Goal: Task Accomplishment & Management: Manage account settings

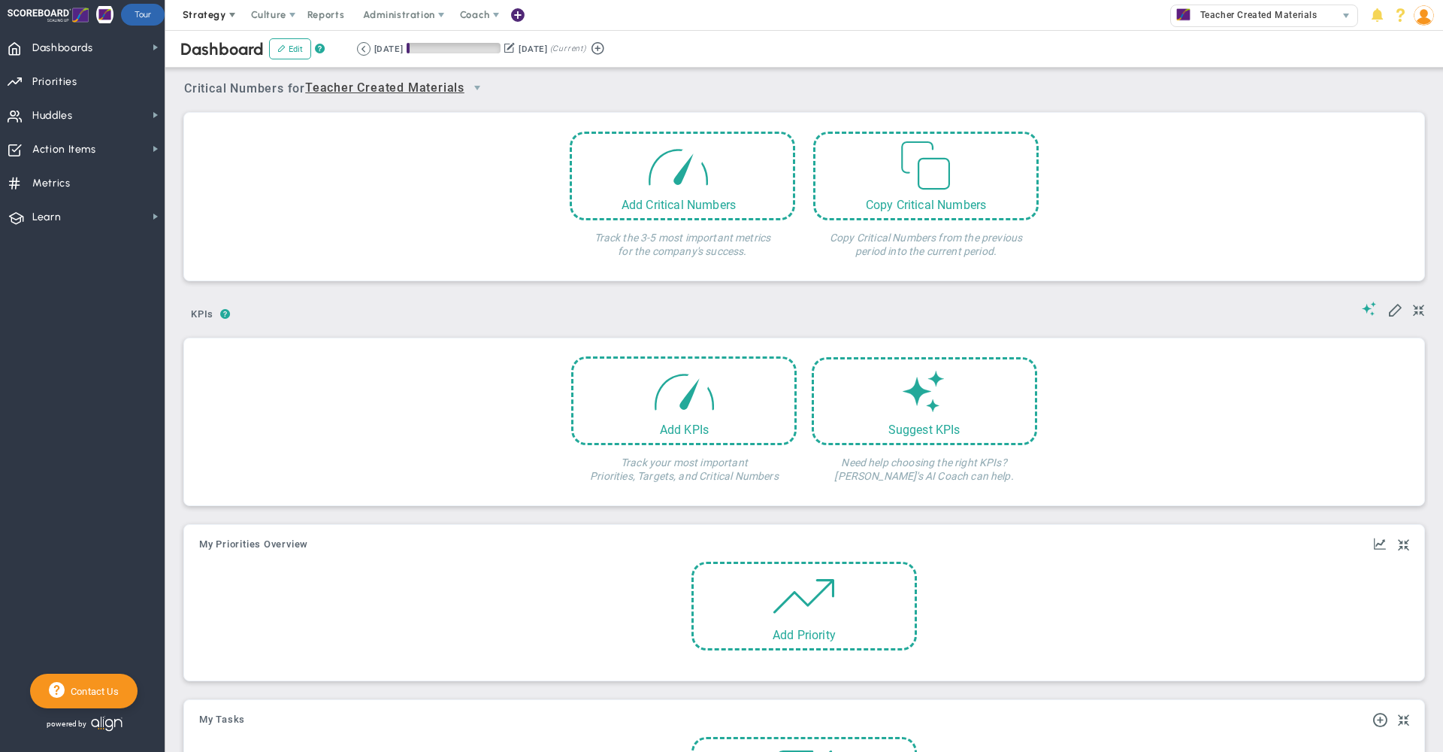
click at [204, 16] on span "Strategy" at bounding box center [205, 14] width 44 height 11
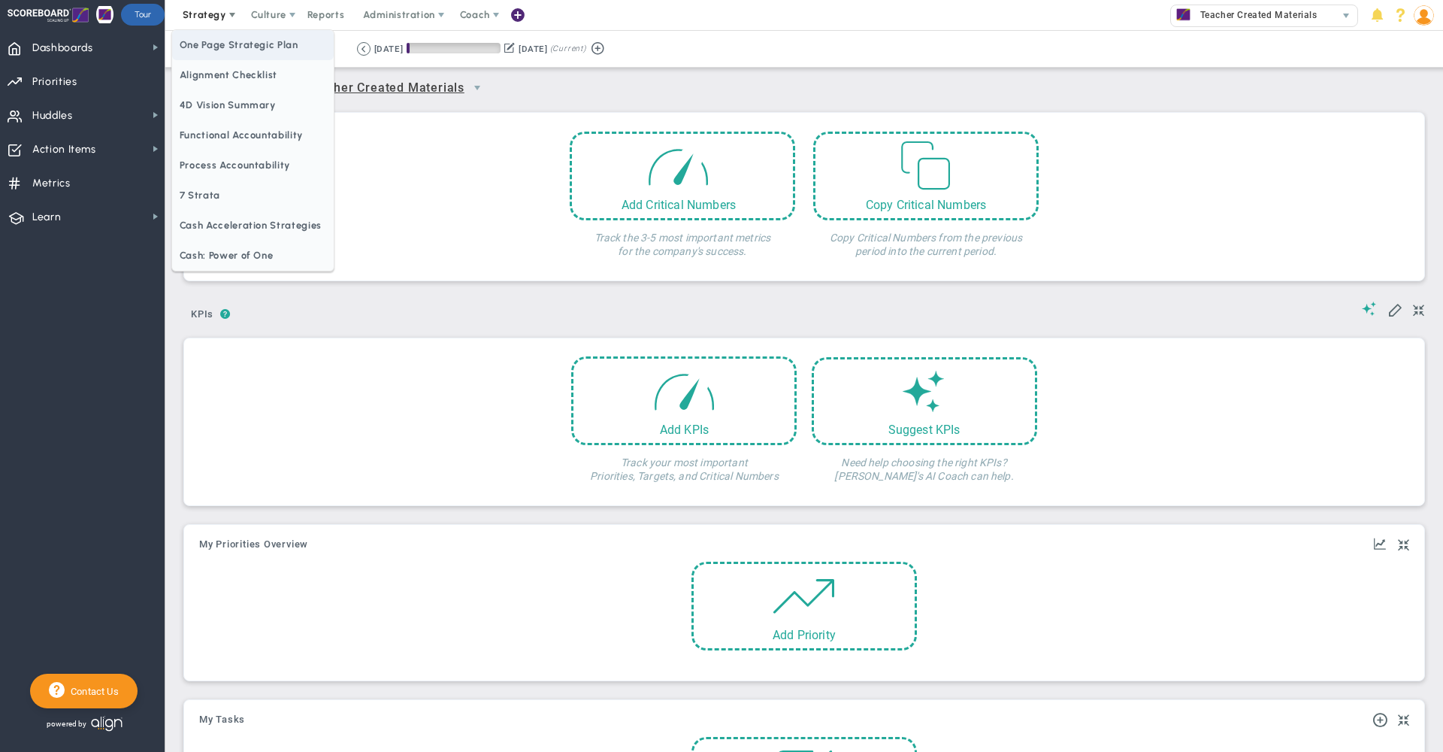
click at [220, 41] on span "One Page Strategic Plan" at bounding box center [253, 45] width 162 height 30
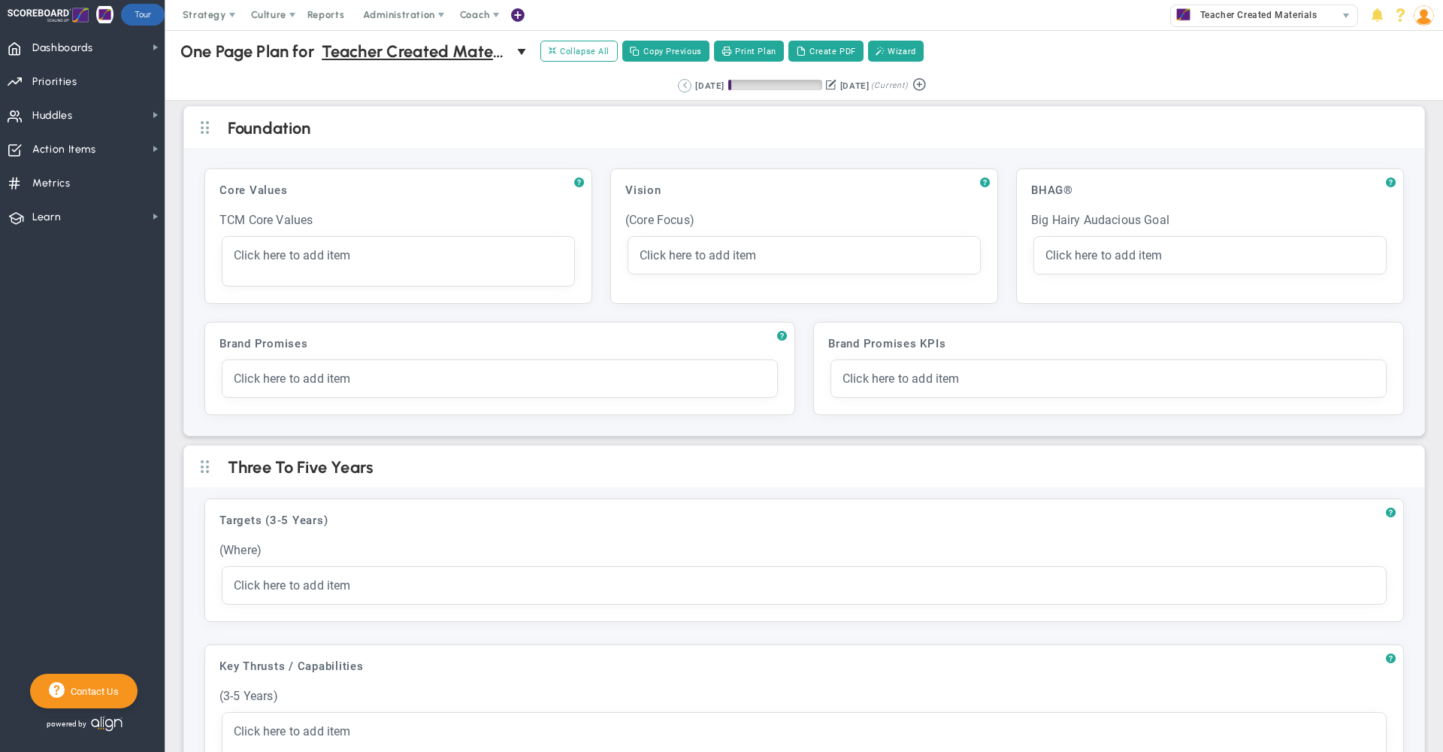
click at [678, 85] on button at bounding box center [685, 86] width 14 height 14
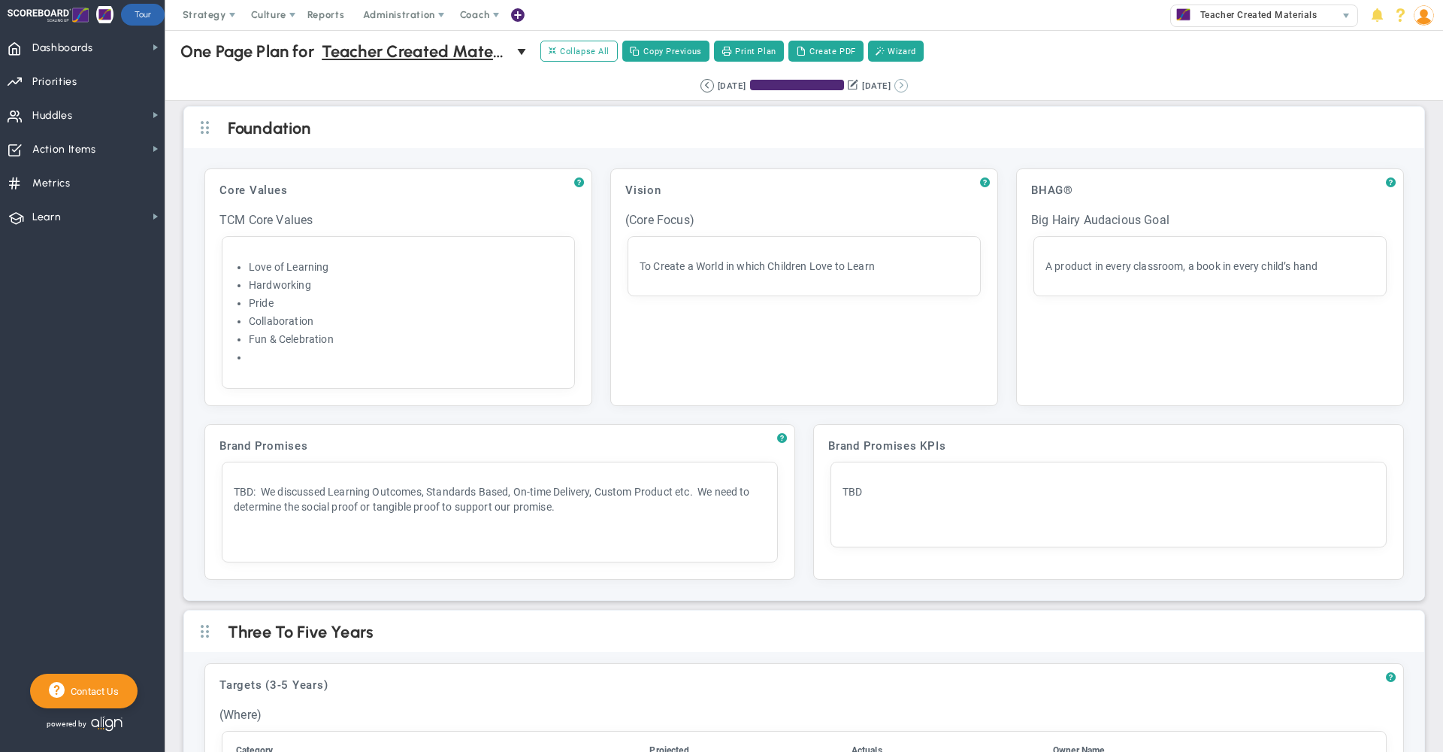
click at [908, 86] on button at bounding box center [902, 86] width 14 height 14
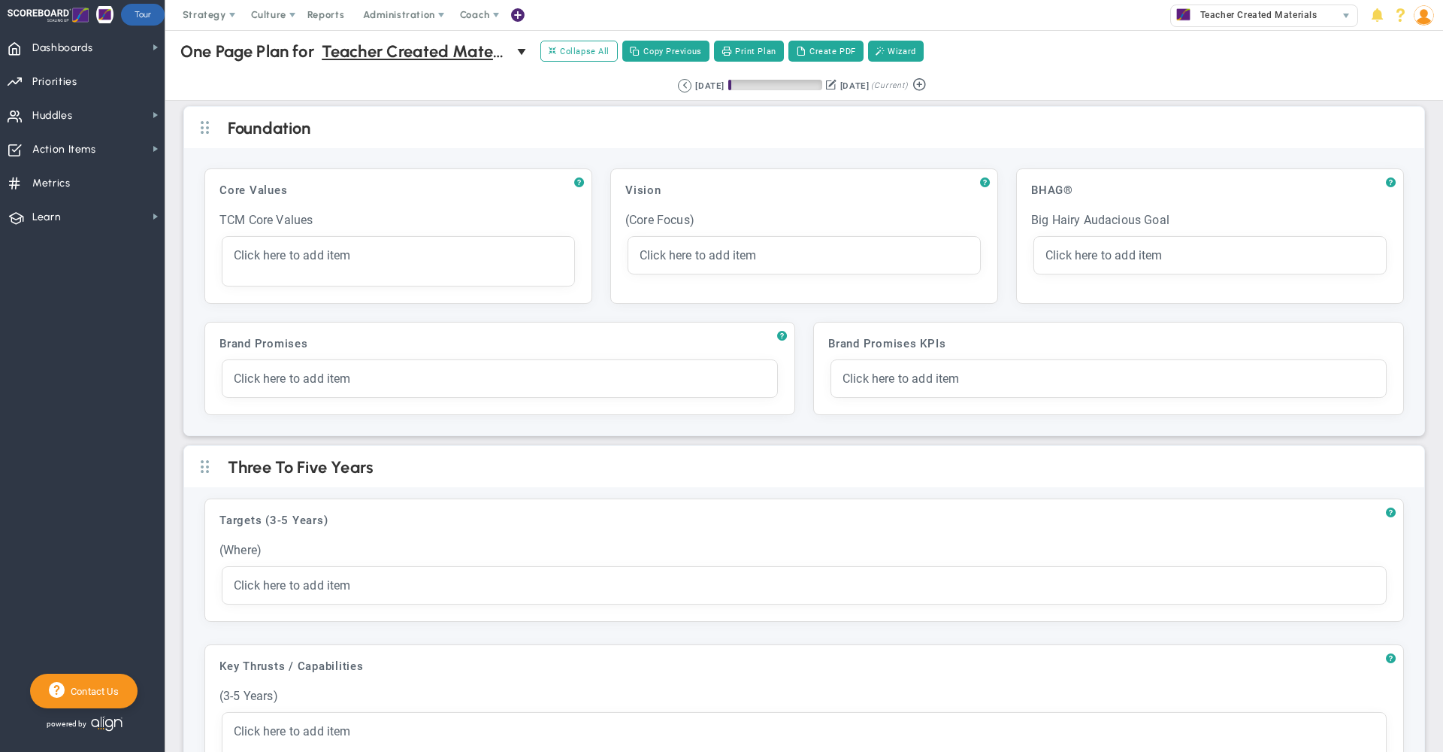
click at [1035, 46] on div "One Page Plan One Page Plan for Teacher Created Materials 0 One Page Plan for T…" at bounding box center [804, 51] width 1308 height 43
click at [994, 47] on div "One Page Plan One Page Plan for Teacher Created Materials 0 One Page Plan for T…" at bounding box center [804, 51] width 1308 height 43
click at [826, 84] on button at bounding box center [831, 85] width 11 height 16
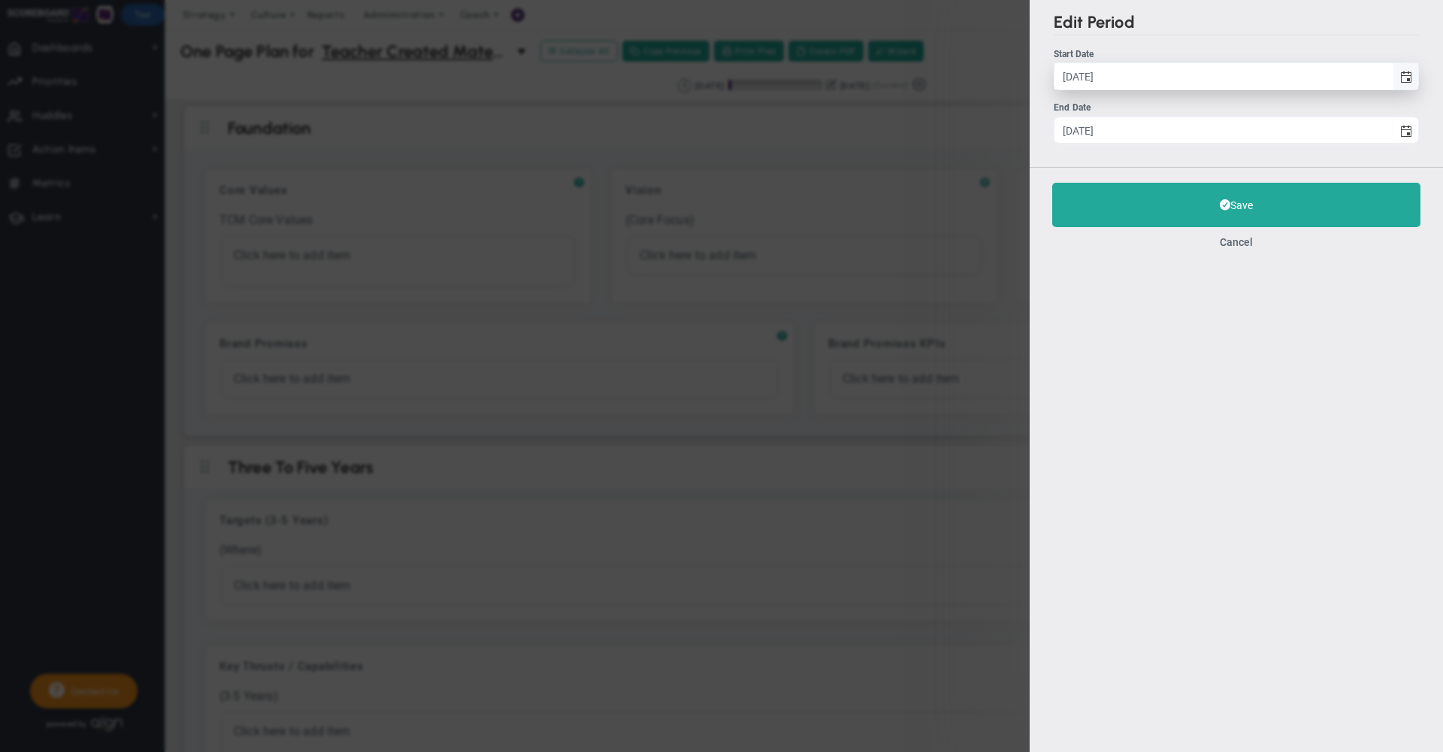
click at [1407, 75] on span "select" at bounding box center [1407, 77] width 12 height 12
click at [1393, 75] on input "[DATE]" at bounding box center [1224, 76] width 338 height 26
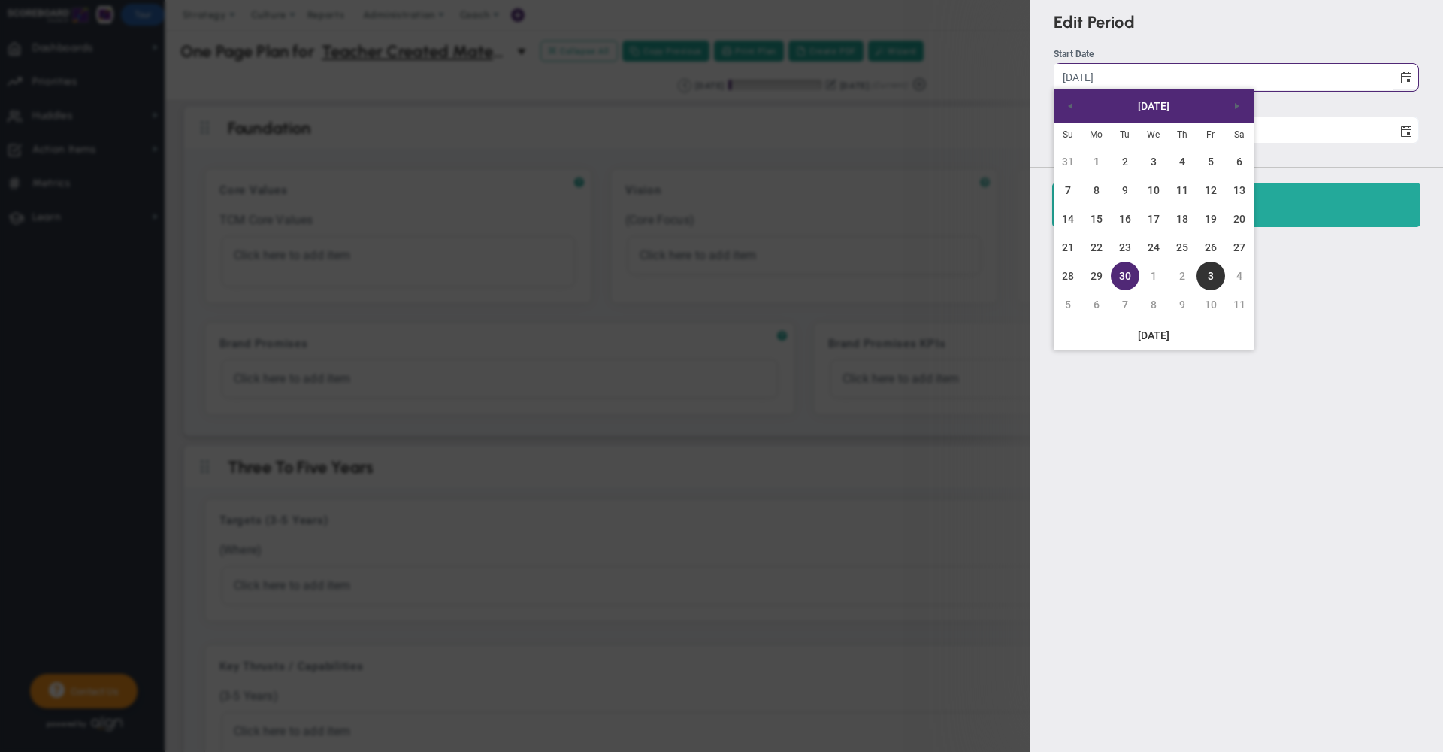
click at [1356, 334] on div "Edit Period Start Date 9/30/2025 Start Date 9/30/2025 End Date 12/29/2025 Save" at bounding box center [1236, 376] width 413 height 752
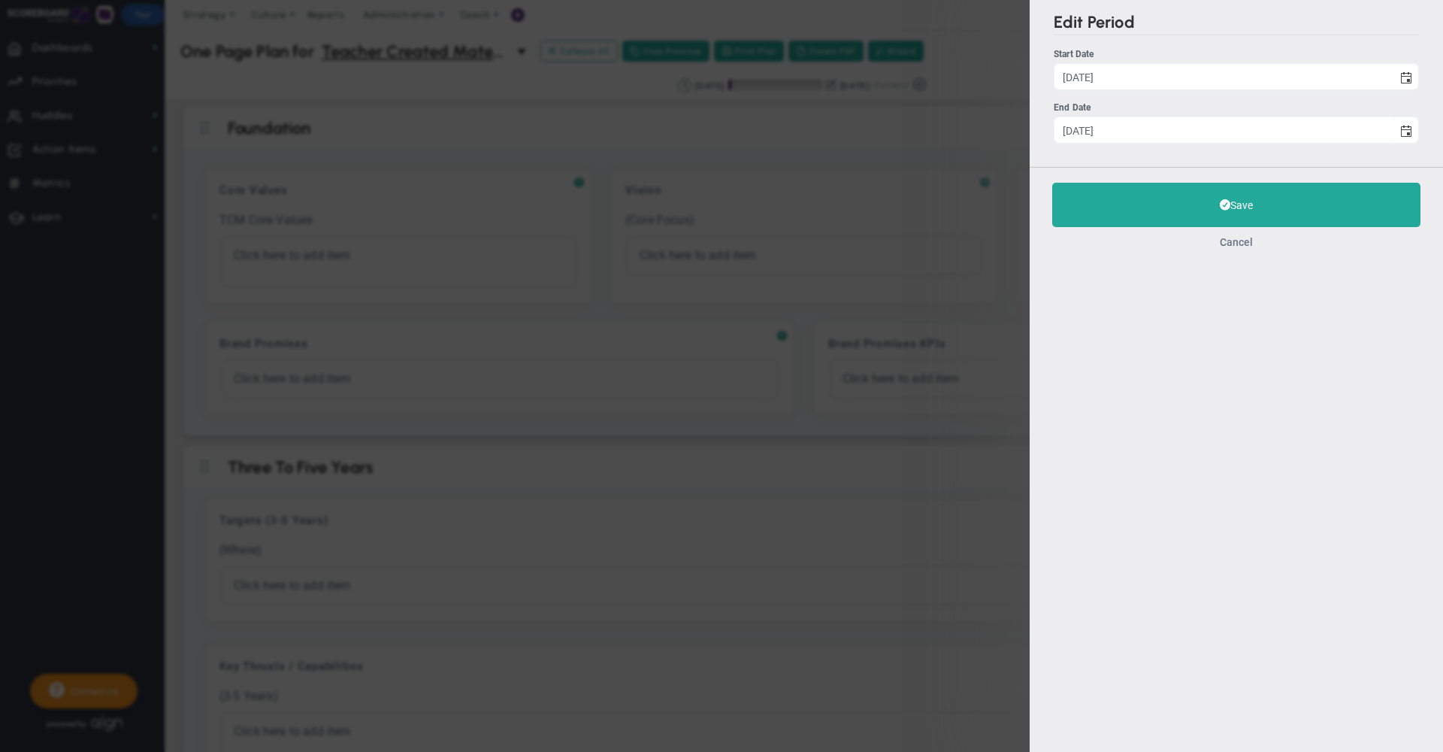
click at [1242, 248] on button "Cancel" at bounding box center [1236, 242] width 33 height 12
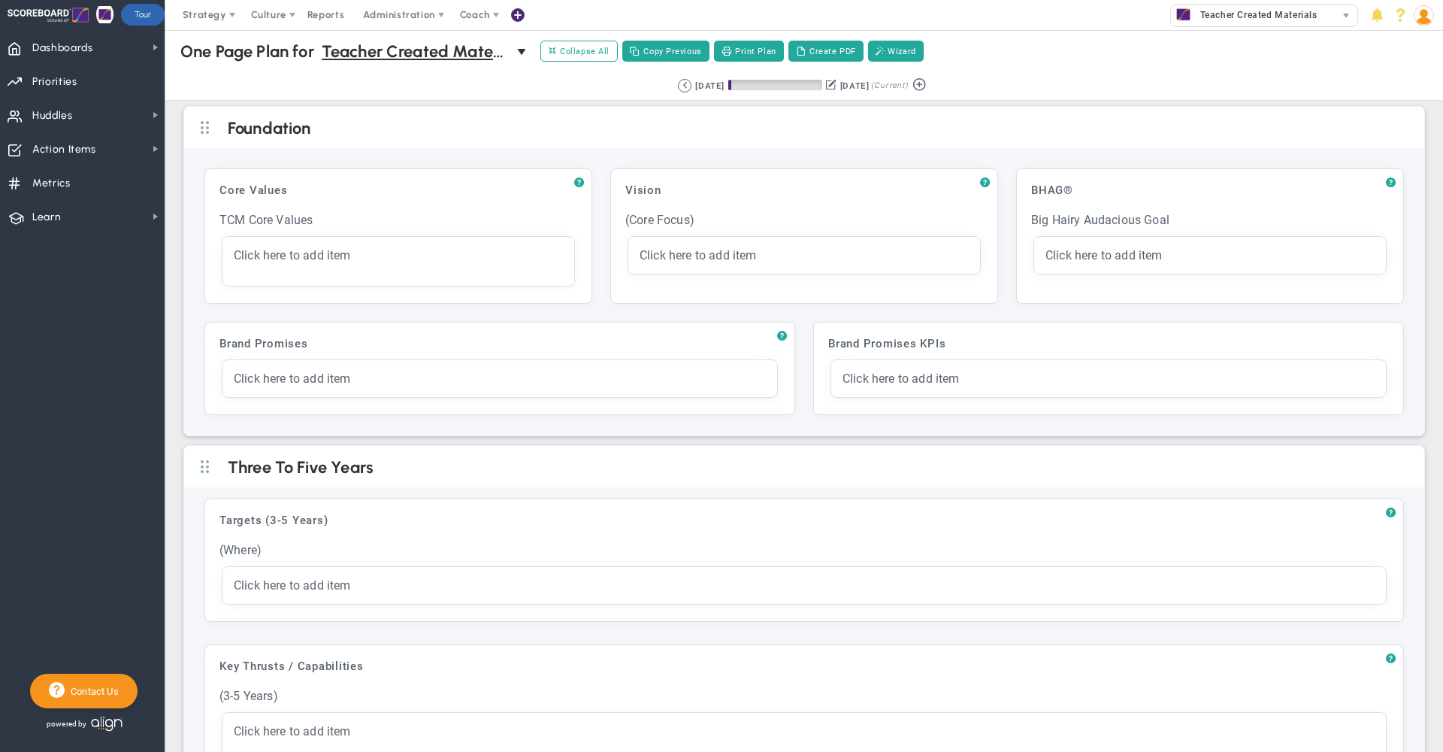
click at [826, 83] on button at bounding box center [831, 85] width 11 height 16
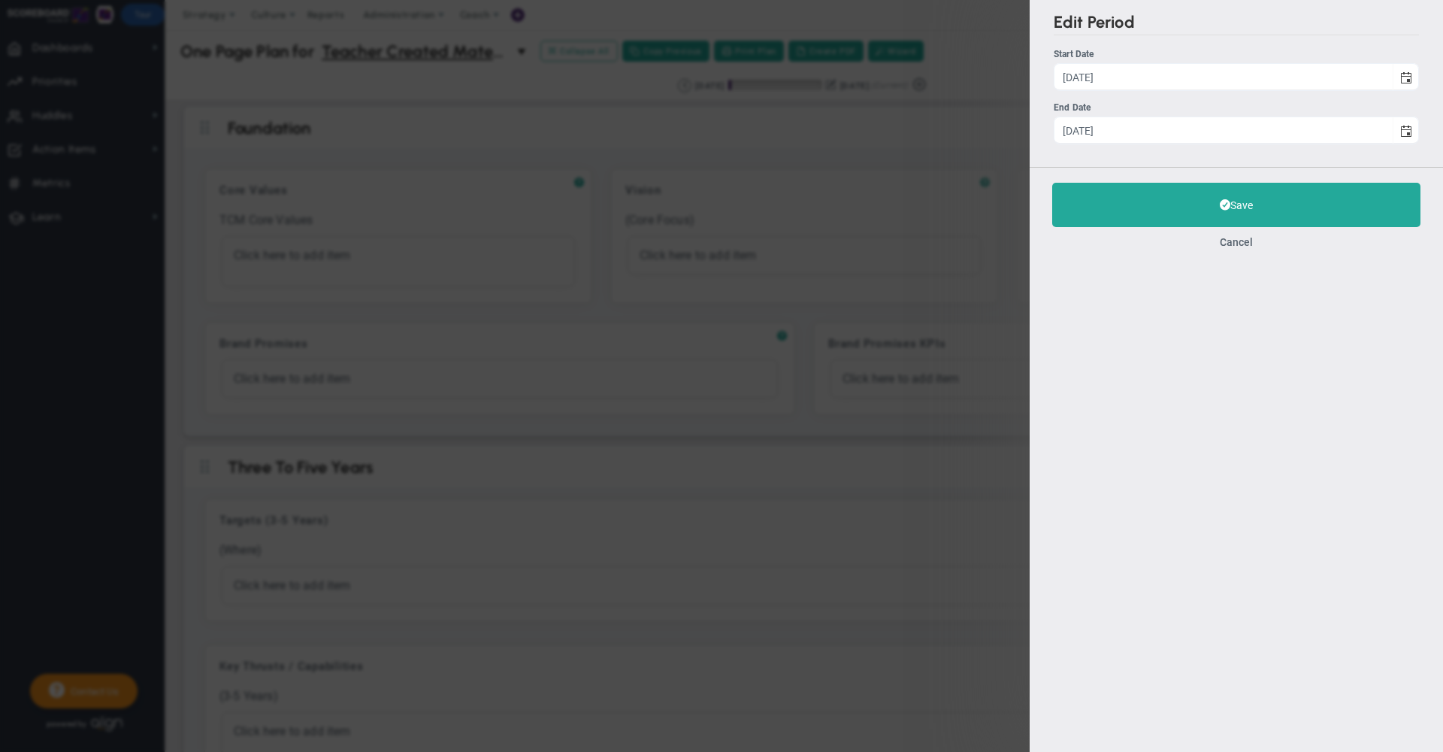
click at [1238, 249] on div "Cancel" at bounding box center [1236, 242] width 368 height 14
click at [1235, 241] on button "Cancel" at bounding box center [1236, 242] width 33 height 12
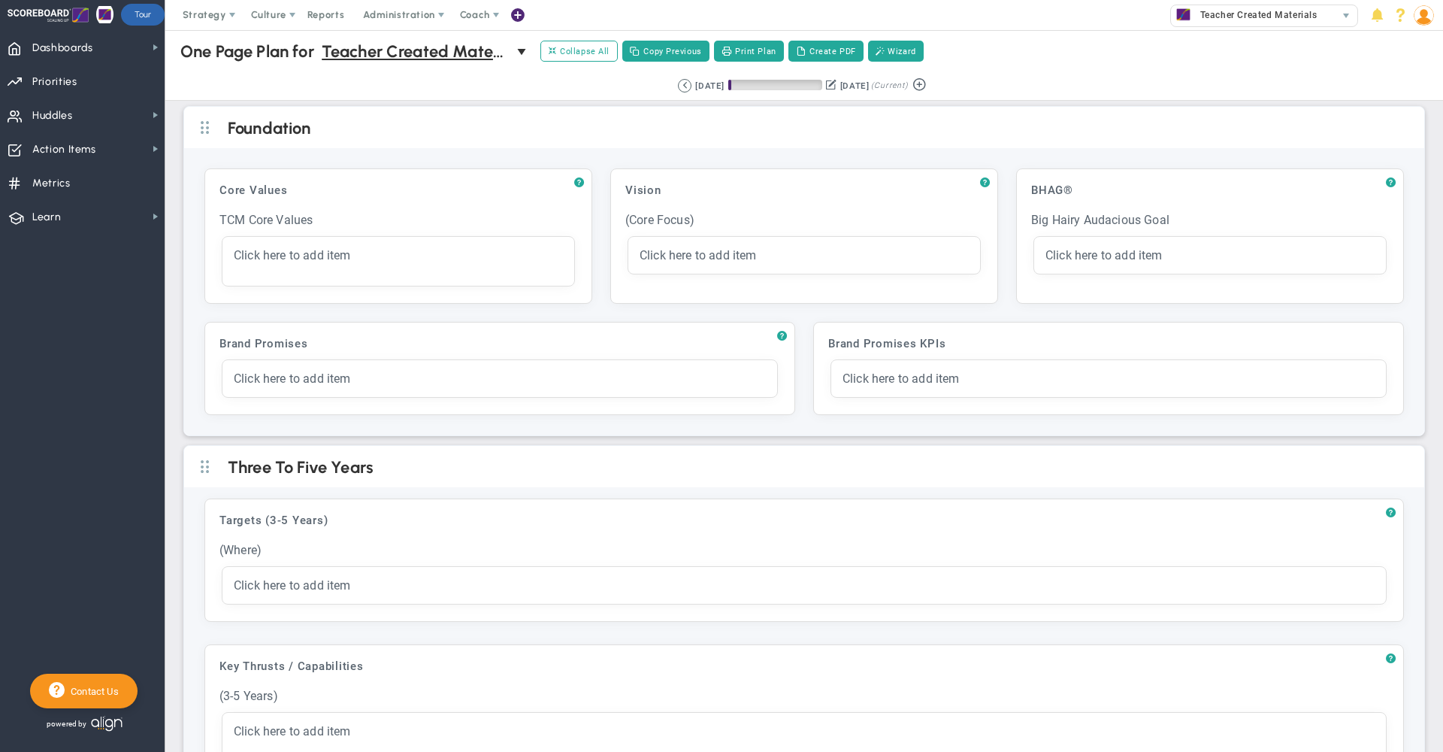
click at [1049, 40] on div "One Page Plan One Page Plan for Teacher Created Materials 0 One Page Plan for T…" at bounding box center [804, 51] width 1308 height 43
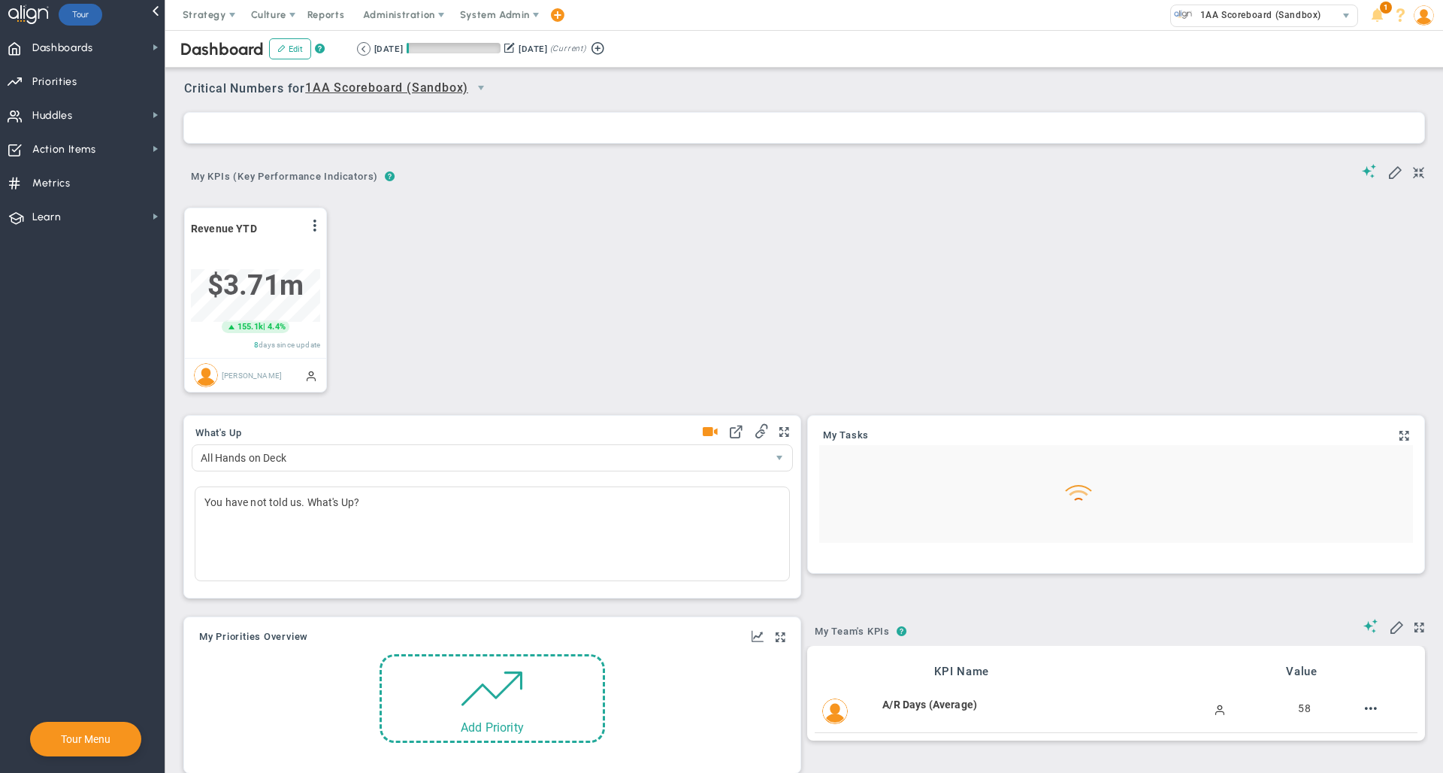
click at [492, 13] on span "System Admin" at bounding box center [495, 14] width 70 height 11
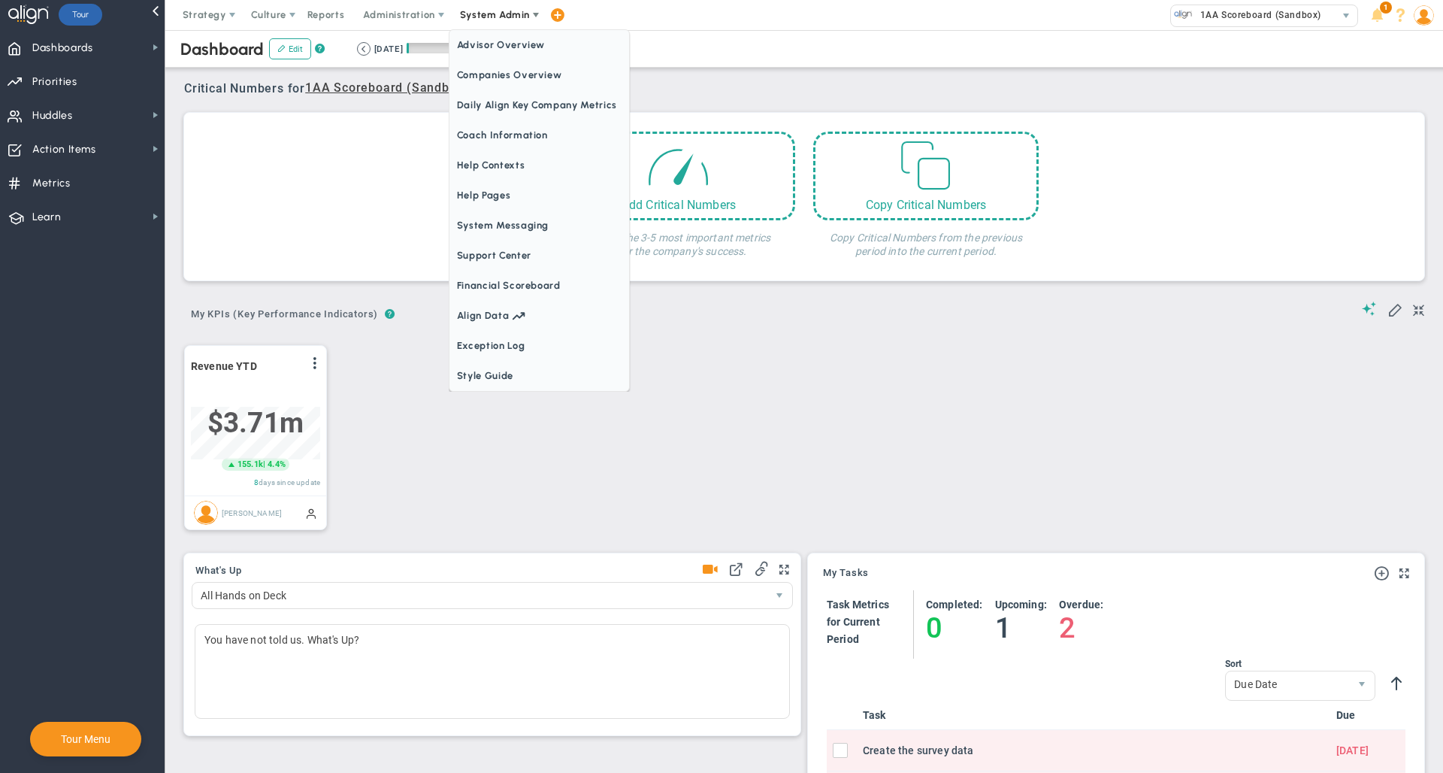
scroll to position [53, 129]
click at [516, 76] on span "Companies Overview" at bounding box center [540, 75] width 180 height 30
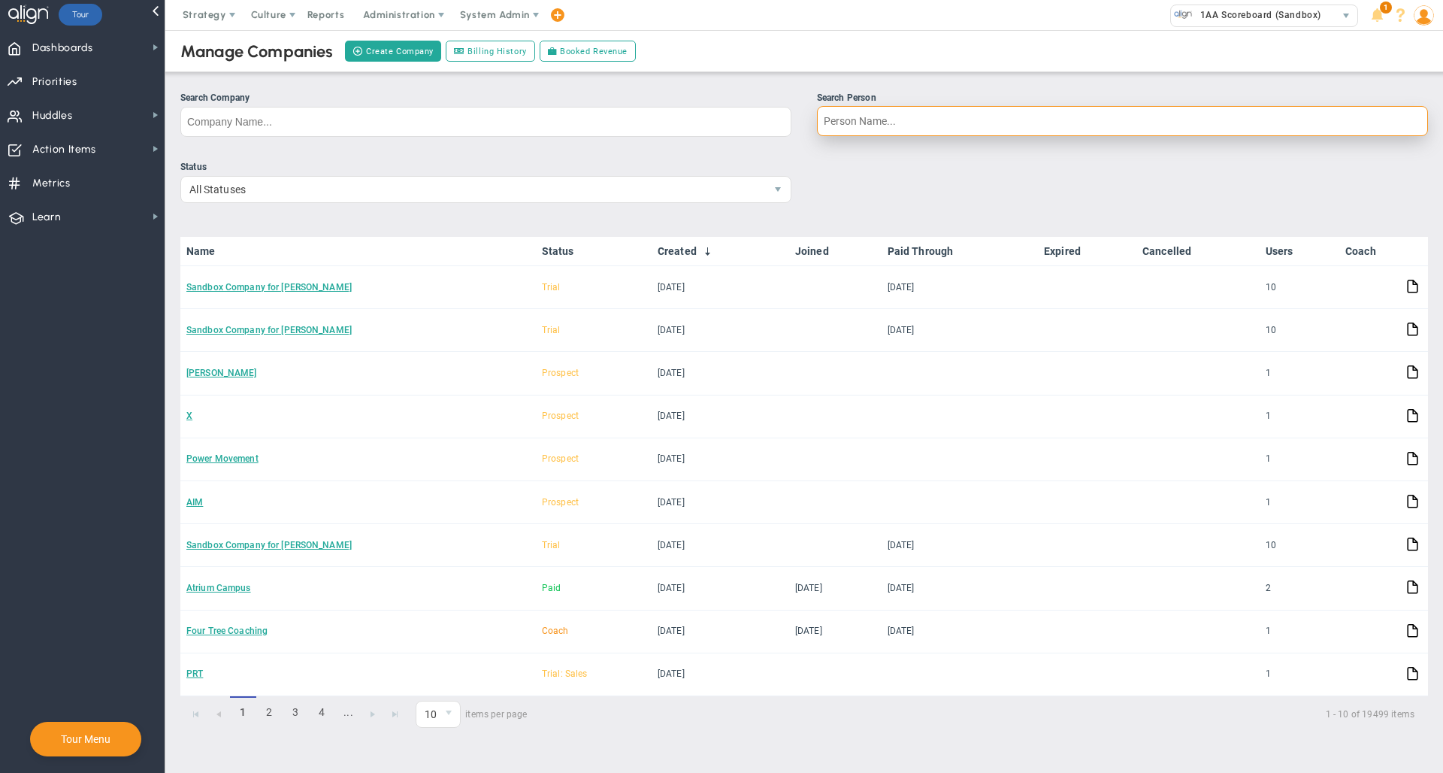
click at [937, 123] on input "Search Person" at bounding box center [1122, 121] width 611 height 30
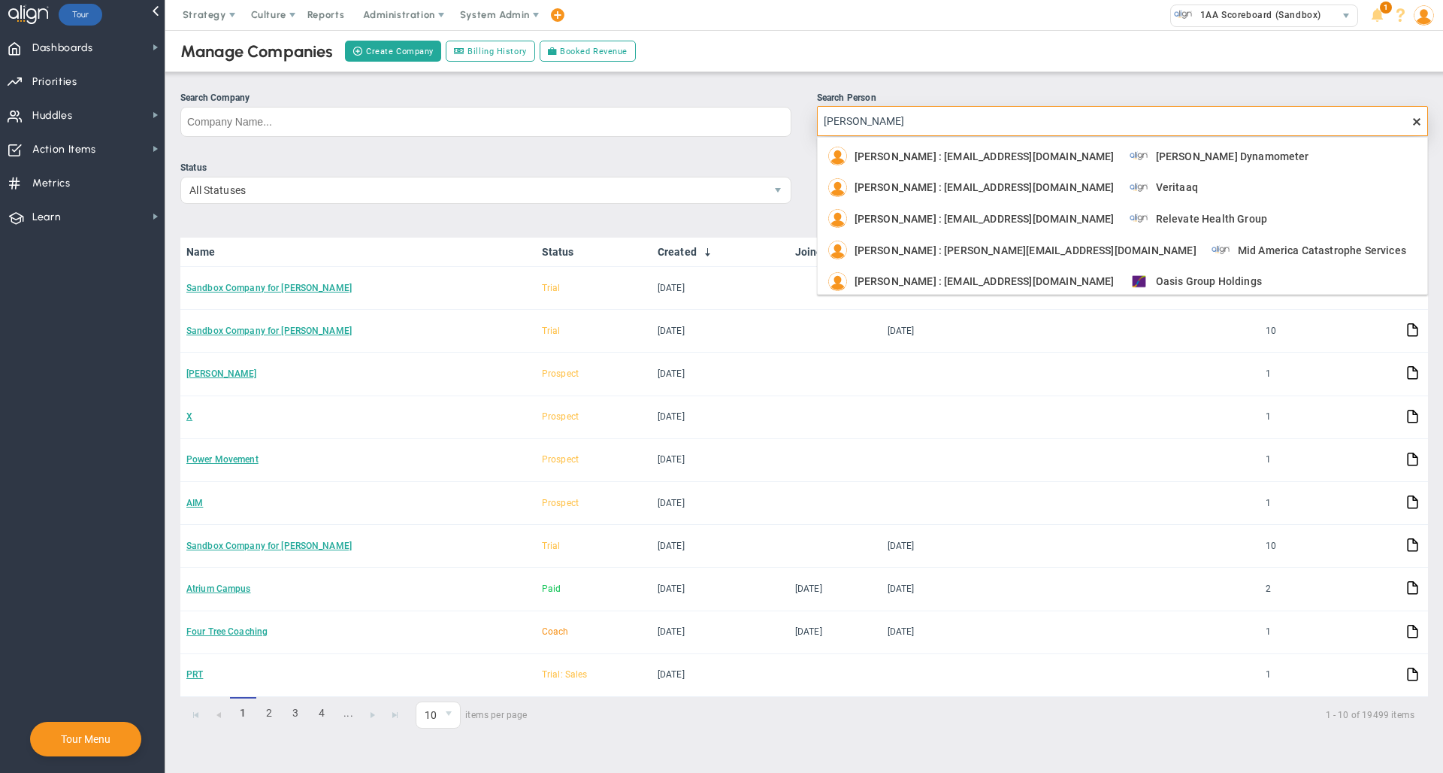
type input "[PERSON_NAME]"
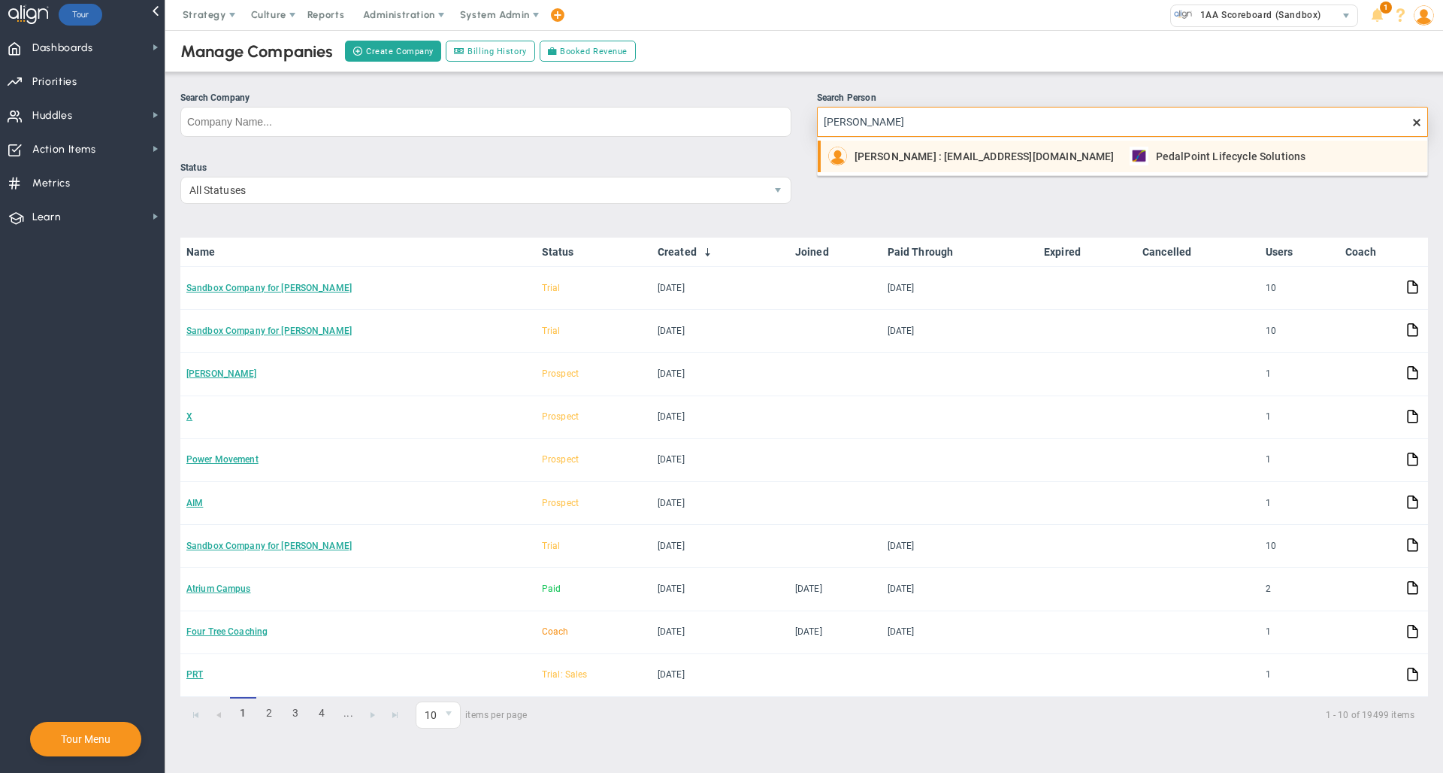
click at [925, 157] on span "[PERSON_NAME] : [EMAIL_ADDRESS][DOMAIN_NAME]" at bounding box center [985, 156] width 260 height 11
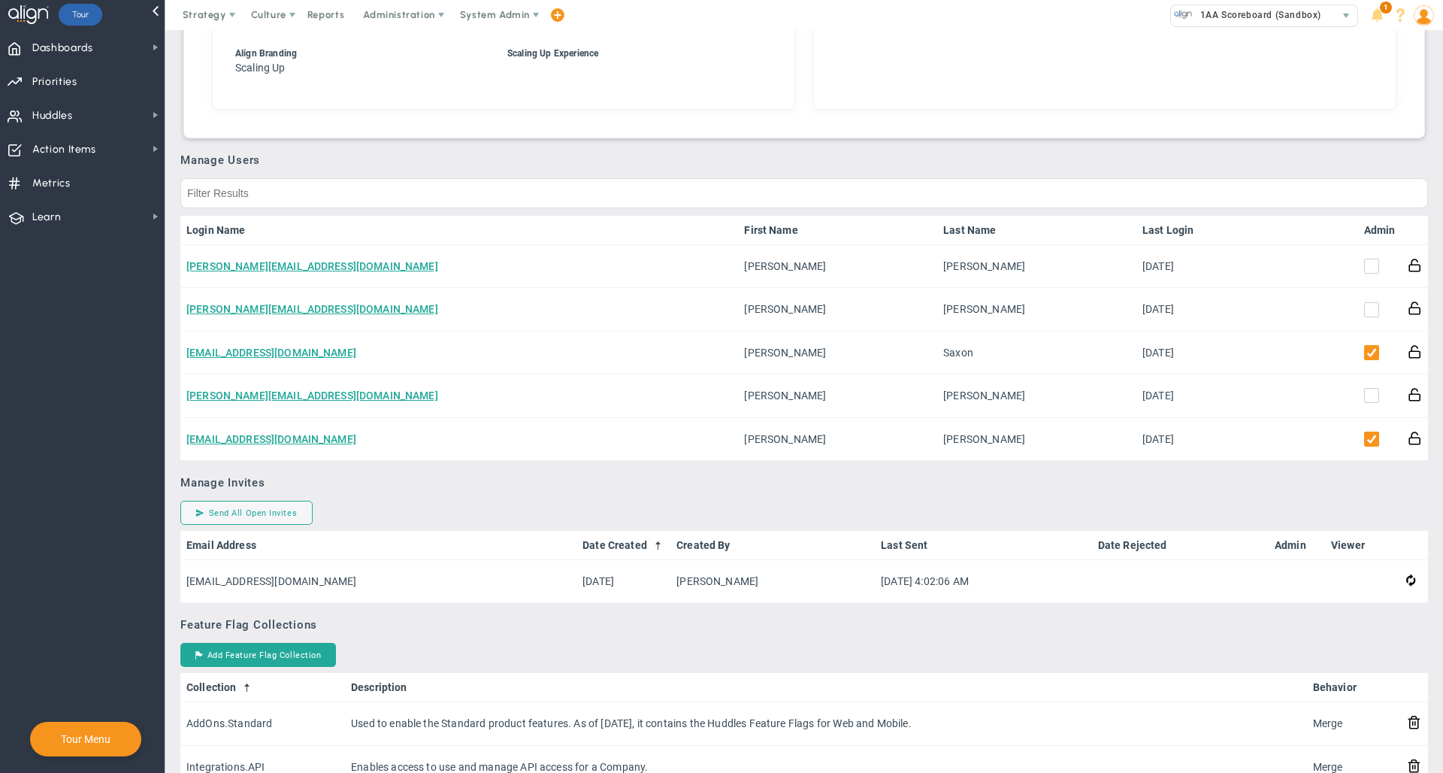
scroll to position [801, 0]
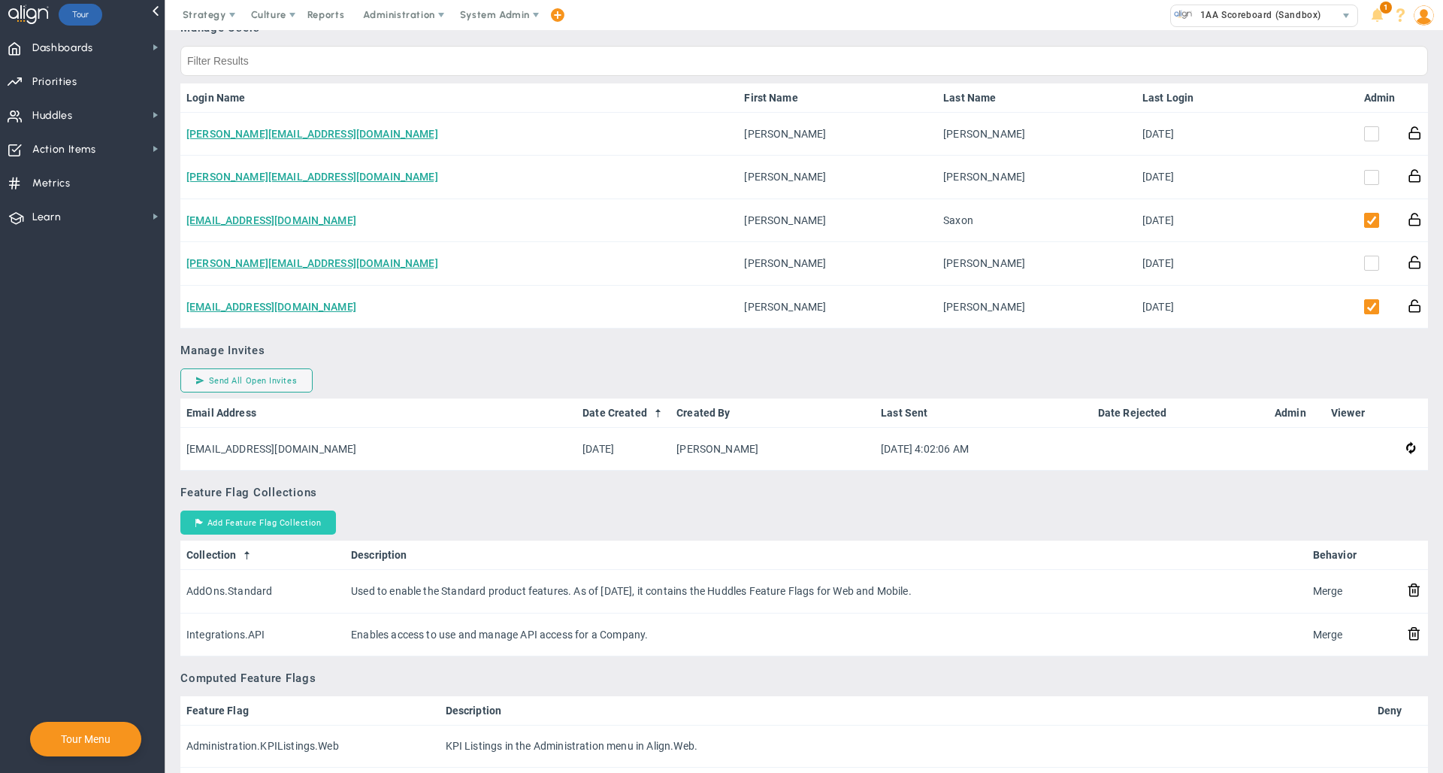
click at [250, 523] on button "Add Feature Flag Collection" at bounding box center [258, 522] width 156 height 24
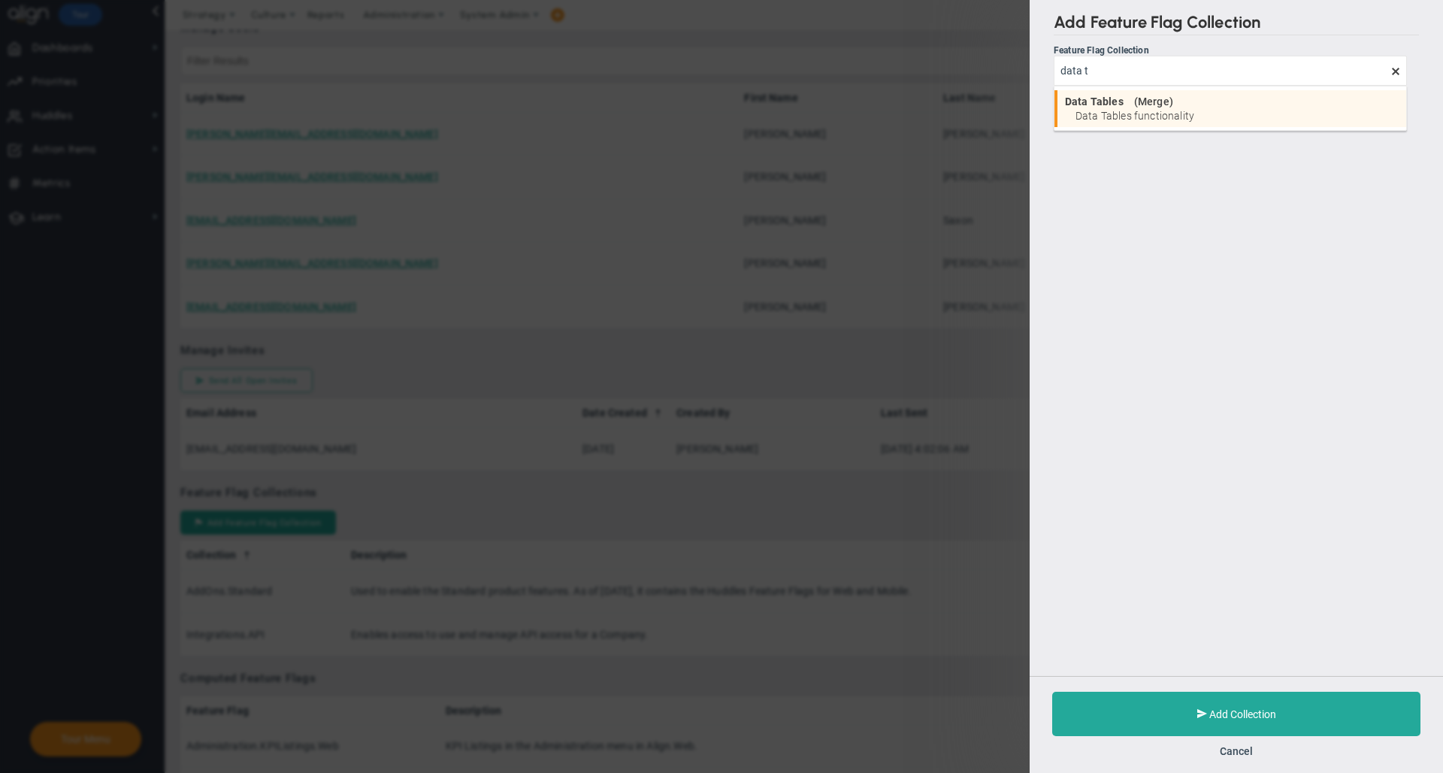
click at [1144, 98] on span "Merge" at bounding box center [1154, 101] width 32 height 11
type input "Data Tables"
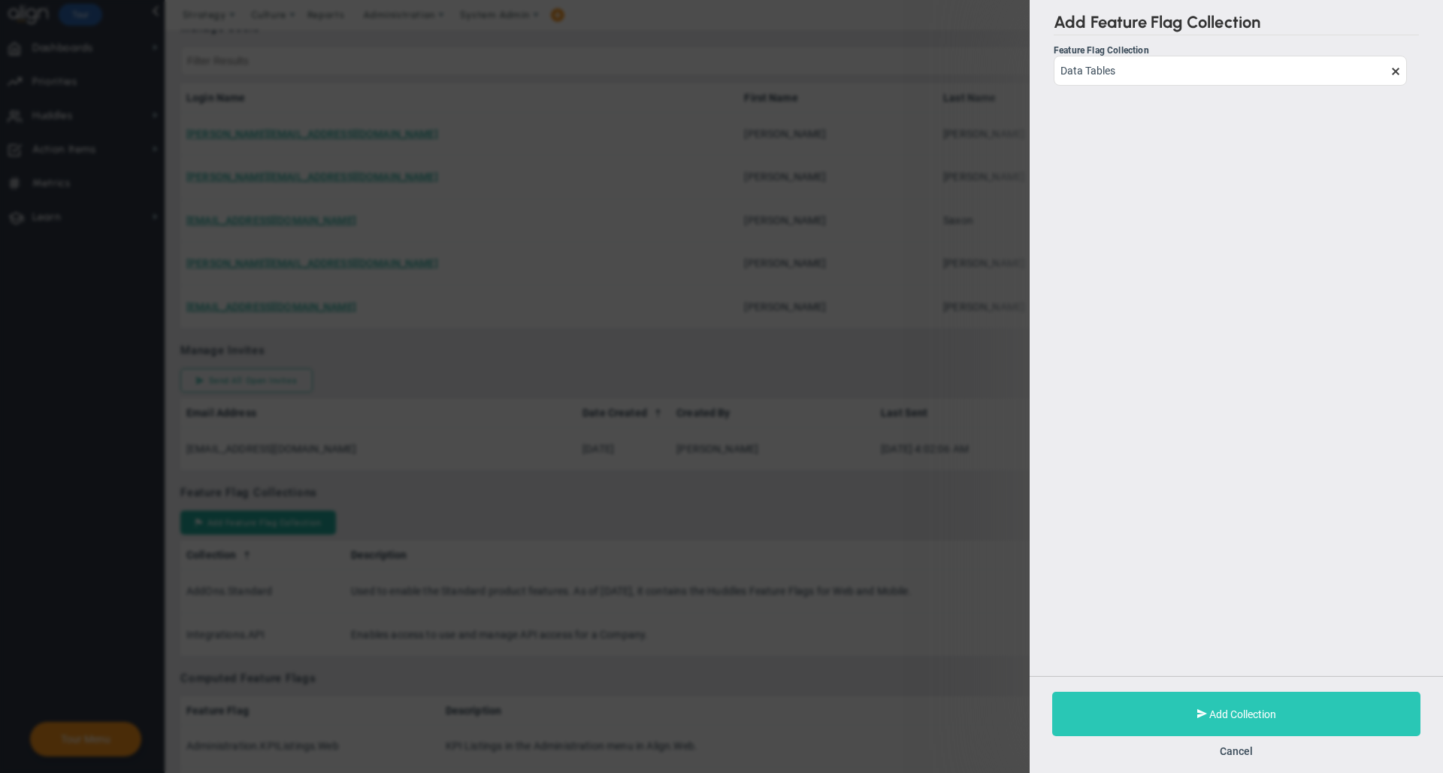
click at [1131, 706] on button "Add Collection" at bounding box center [1236, 714] width 368 height 44
